Goal: Task Accomplishment & Management: Use online tool/utility

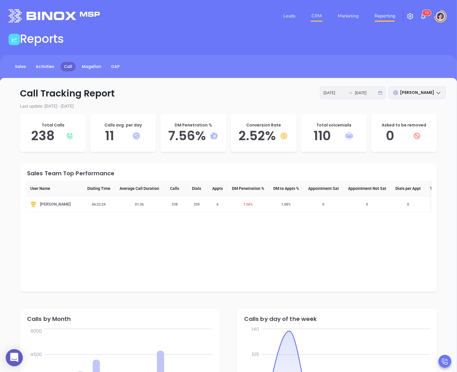
click at [320, 17] on link "CRM" at bounding box center [316, 15] width 15 height 11
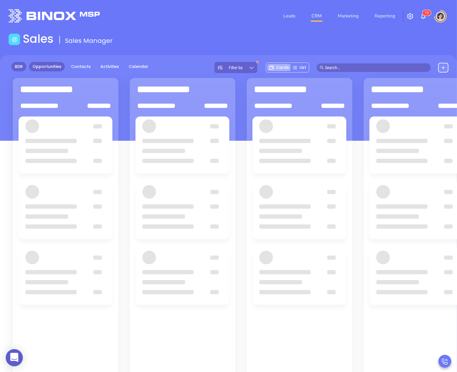
click at [18, 68] on link "BDR" at bounding box center [18, 66] width 15 height 9
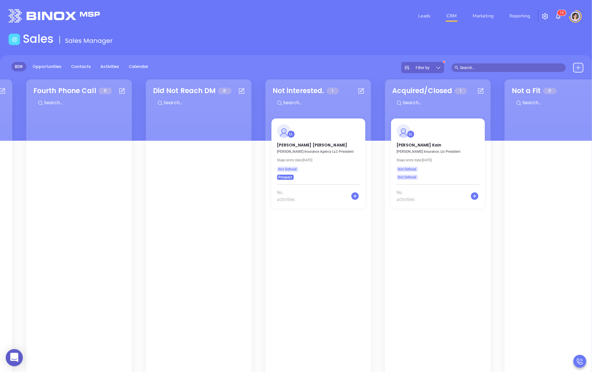
drag, startPoint x: 486, startPoint y: 157, endPoint x: -5, endPoint y: 168, distance: 490.2
click at [0, 168] on html "0 Leads CRM Marketing Reporting 1 3 Financial Leads Leads Sales Sales Manager B…" at bounding box center [296, 186] width 592 height 372
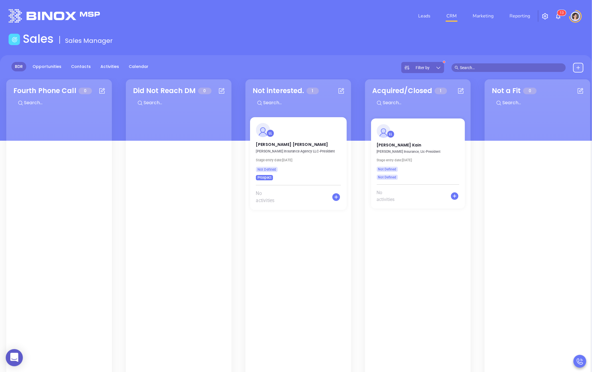
click at [326, 133] on div "LL" at bounding box center [298, 130] width 92 height 14
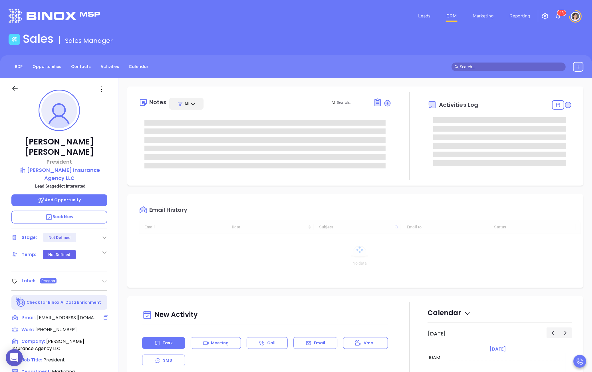
scroll to position [58, 0]
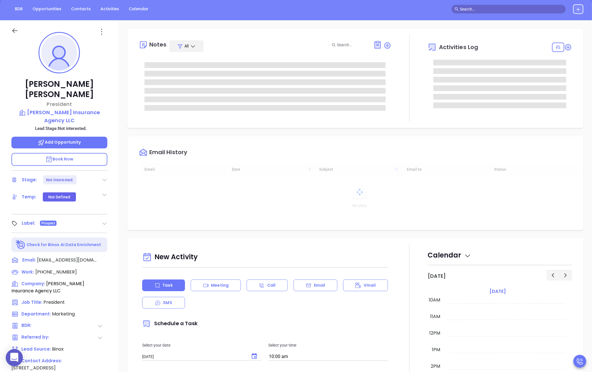
click at [98, 335] on icon at bounding box center [100, 338] width 6 height 6
click at [101, 325] on icon at bounding box center [100, 326] width 4 height 2
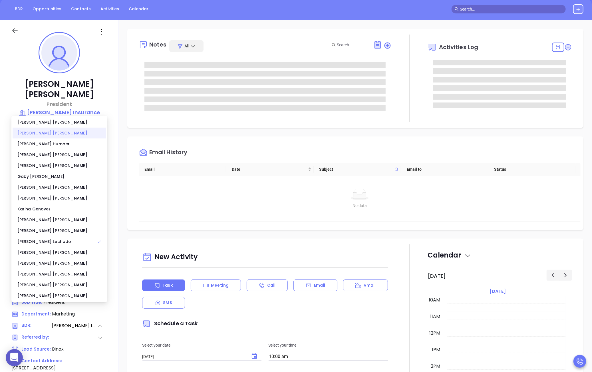
click at [40, 136] on div "[PERSON_NAME]" at bounding box center [60, 133] width 94 height 11
type input "[PERSON_NAME]"
click at [125, 73] on div "Notes All Activities Log Email History Email Date Subject Email to Status No da…" at bounding box center [355, 220] width 473 height 400
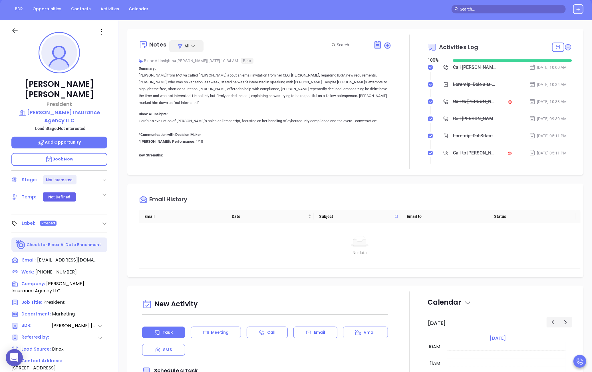
click at [15, 27] on icon at bounding box center [14, 30] width 7 height 7
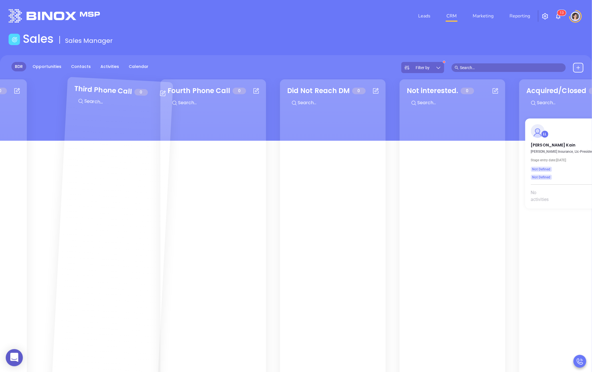
drag, startPoint x: 482, startPoint y: 136, endPoint x: 107, endPoint y: 141, distance: 374.8
click at [115, 140] on div "Events 0 Lead on Deck 0 Second Phone Call 0 Third Phone Call 0 Fourth Phone Cal…" at bounding box center [296, 264] width 592 height 372
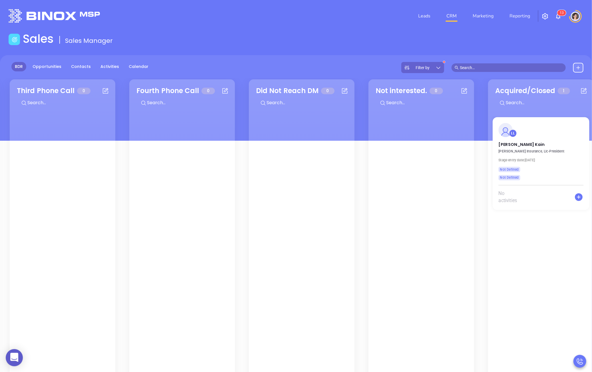
click at [457, 134] on div "LL" at bounding box center [541, 130] width 92 height 14
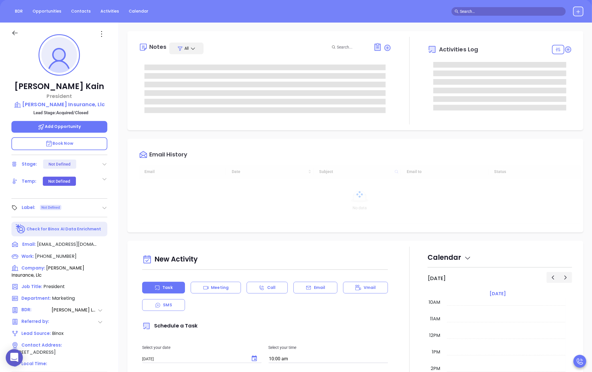
scroll to position [124, 0]
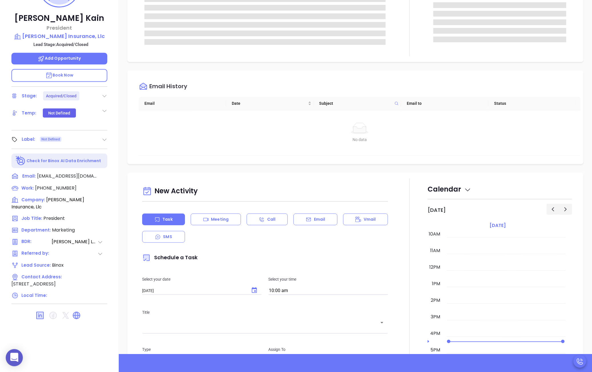
click at [101, 240] on icon at bounding box center [100, 242] width 6 height 6
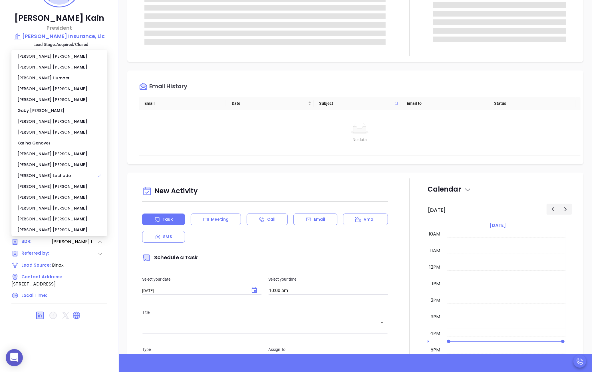
type input "[PERSON_NAME]"
click at [41, 69] on div "[PERSON_NAME]" at bounding box center [60, 67] width 94 height 11
click at [126, 190] on div "New Activity Task Meeting Call Email Vmail SMS Schedule a Task Select your date…" at bounding box center [355, 336] width 473 height 327
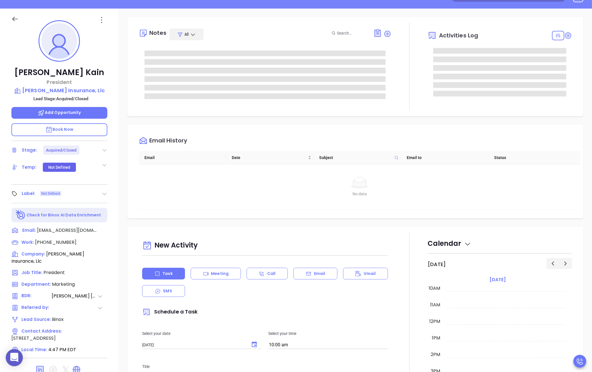
scroll to position [0, 0]
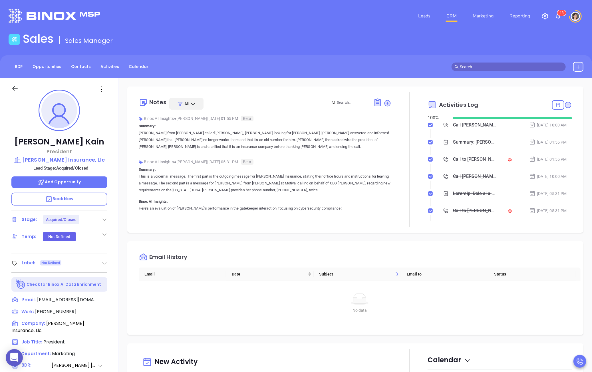
click at [16, 91] on icon at bounding box center [14, 88] width 7 height 7
